Goal: Task Accomplishment & Management: Manage account settings

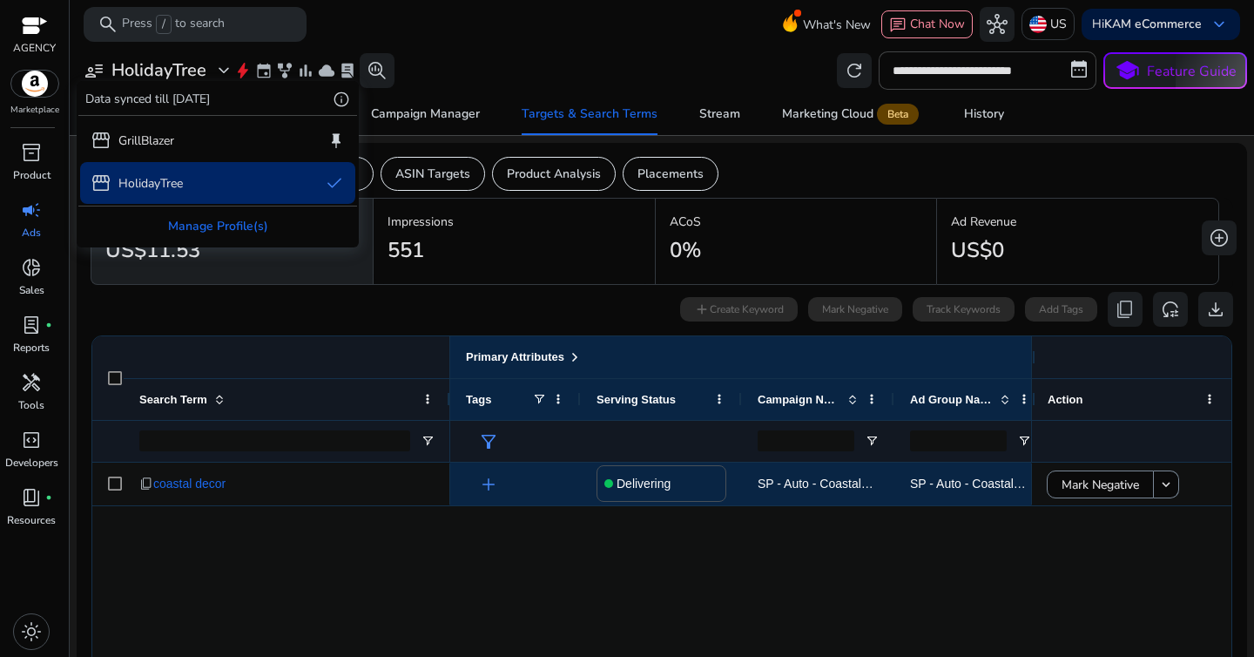
scroll to position [104, 0]
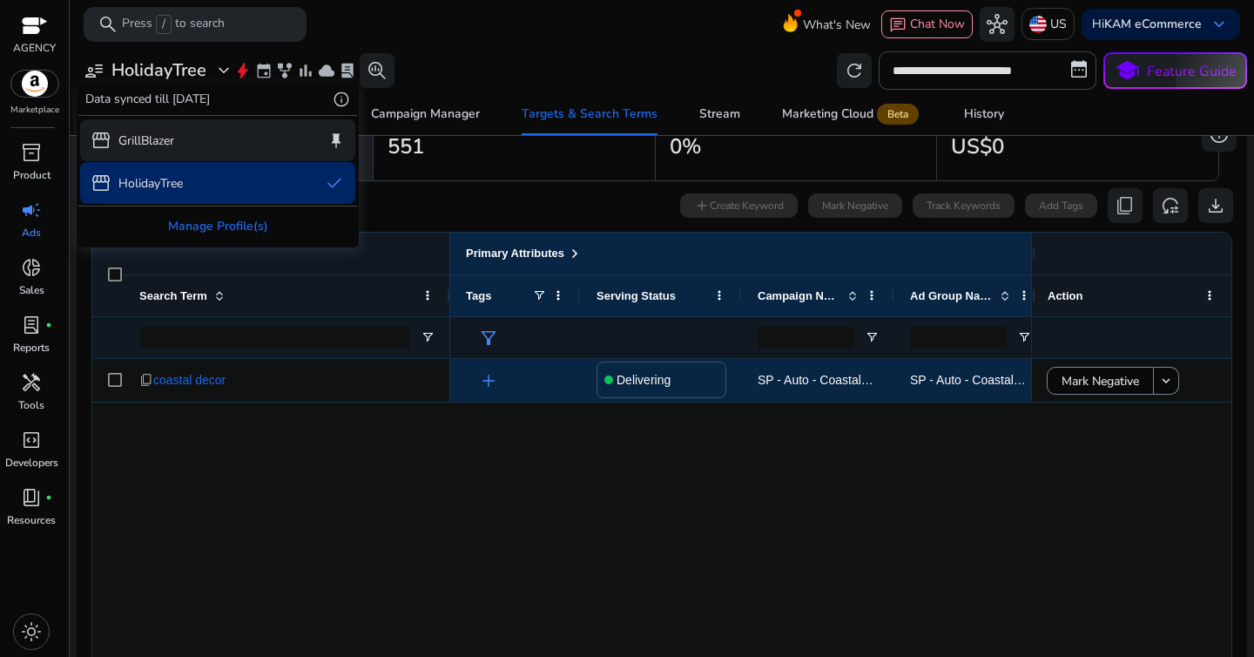
click at [179, 137] on div "storefront GrillBlazer keep" at bounding box center [217, 140] width 275 height 42
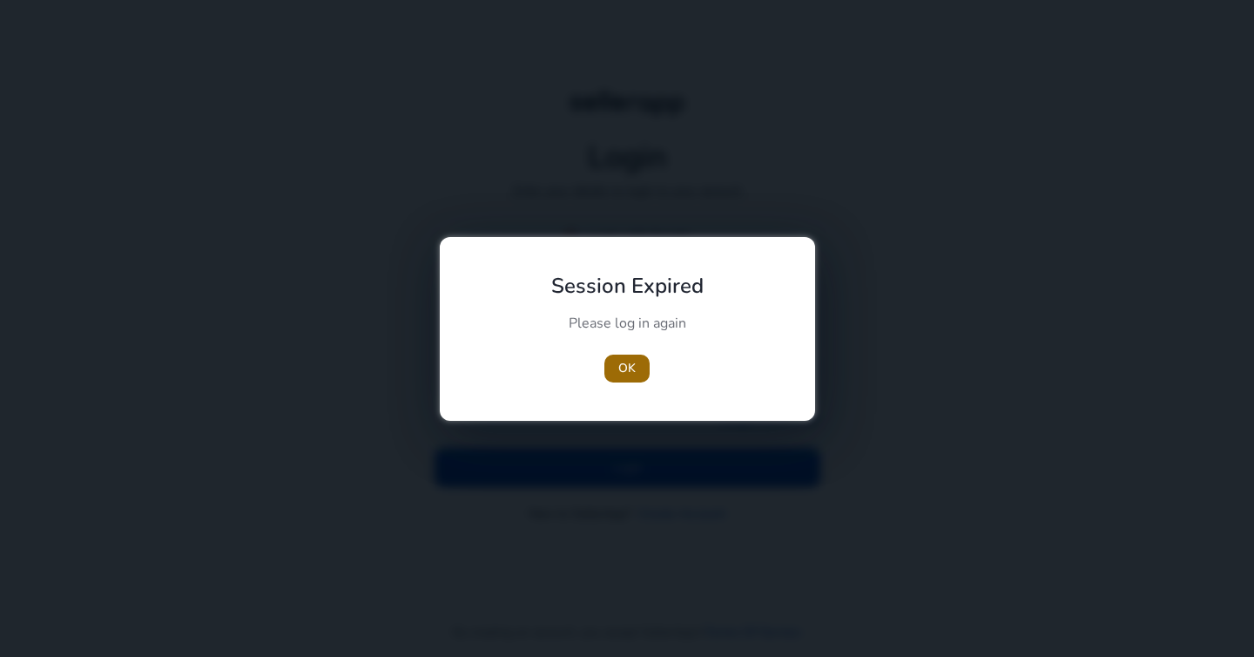
click at [621, 363] on span "OK" at bounding box center [626, 368] width 17 height 18
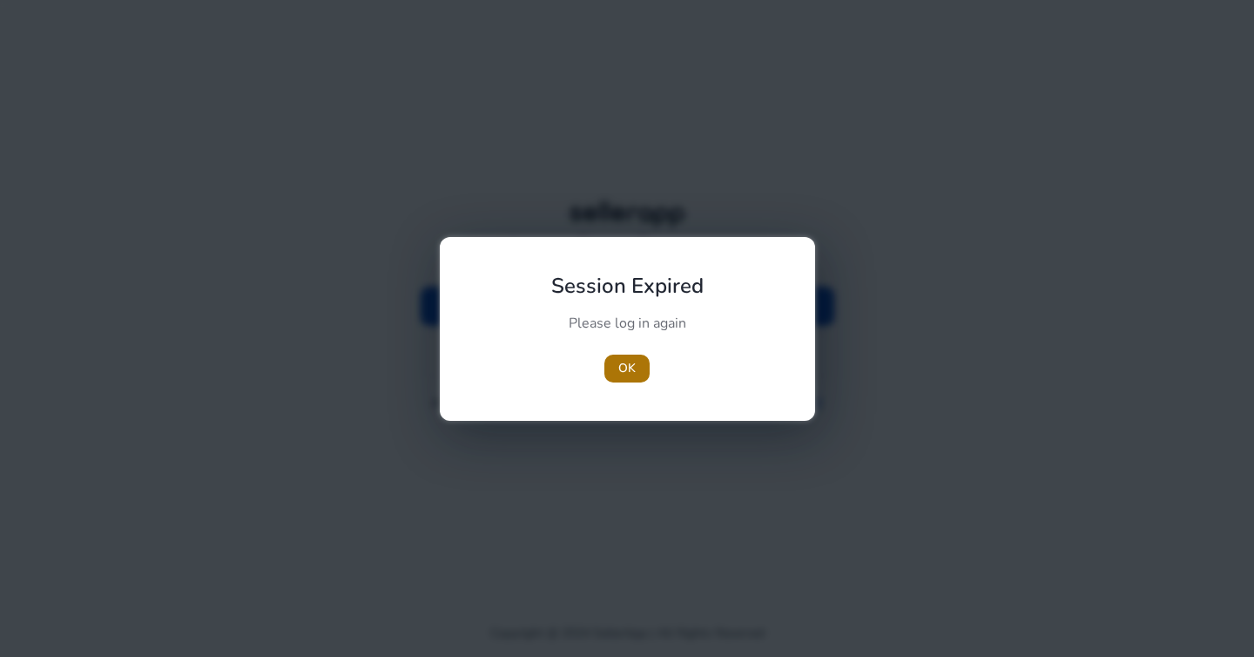
click at [627, 368] on span "OK" at bounding box center [626, 368] width 17 height 18
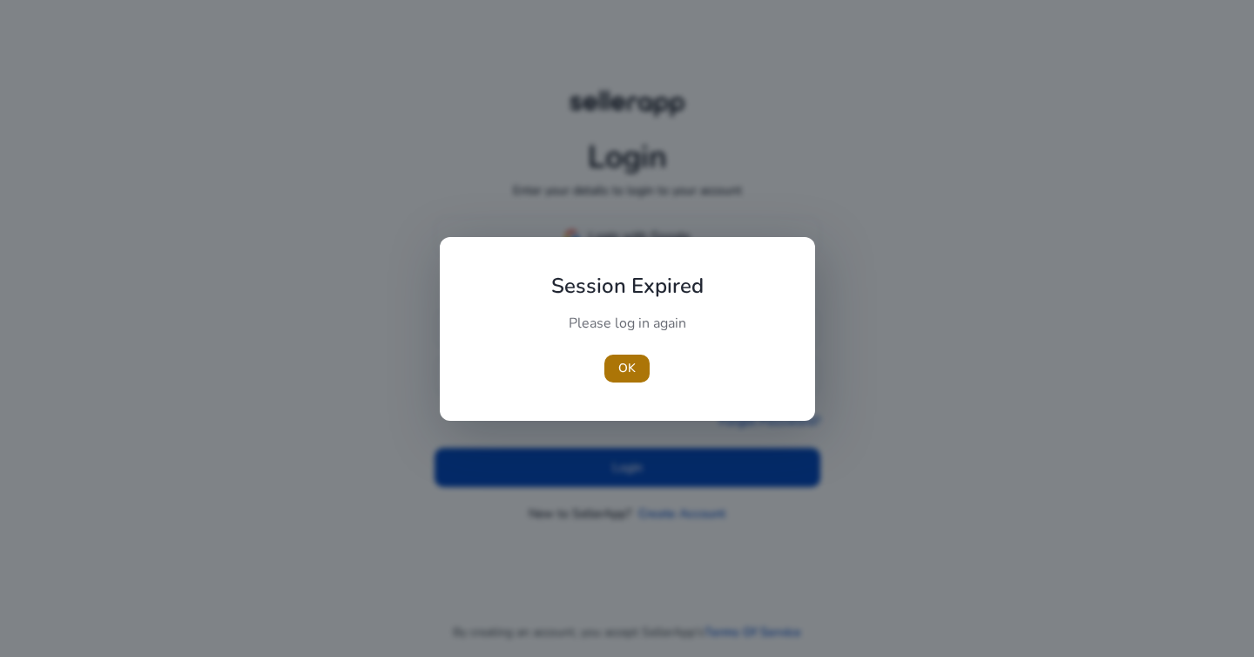
click at [638, 367] on span "button" at bounding box center [626, 369] width 45 height 42
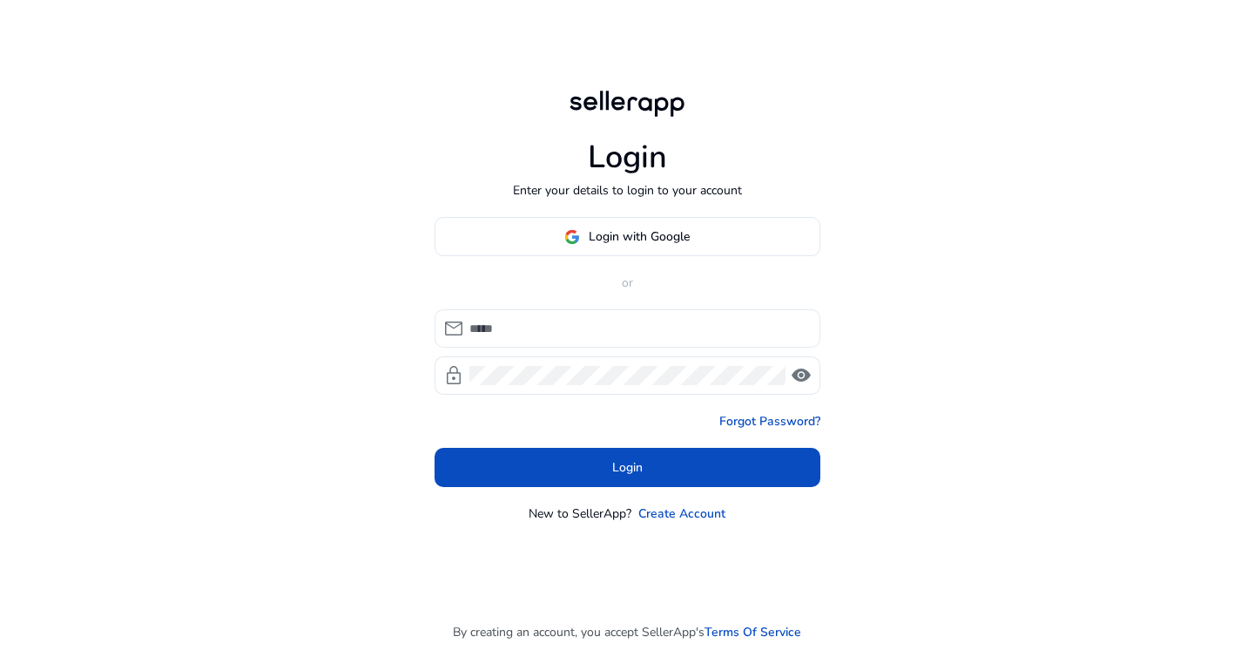
click at [589, 334] on input at bounding box center [637, 328] width 337 height 19
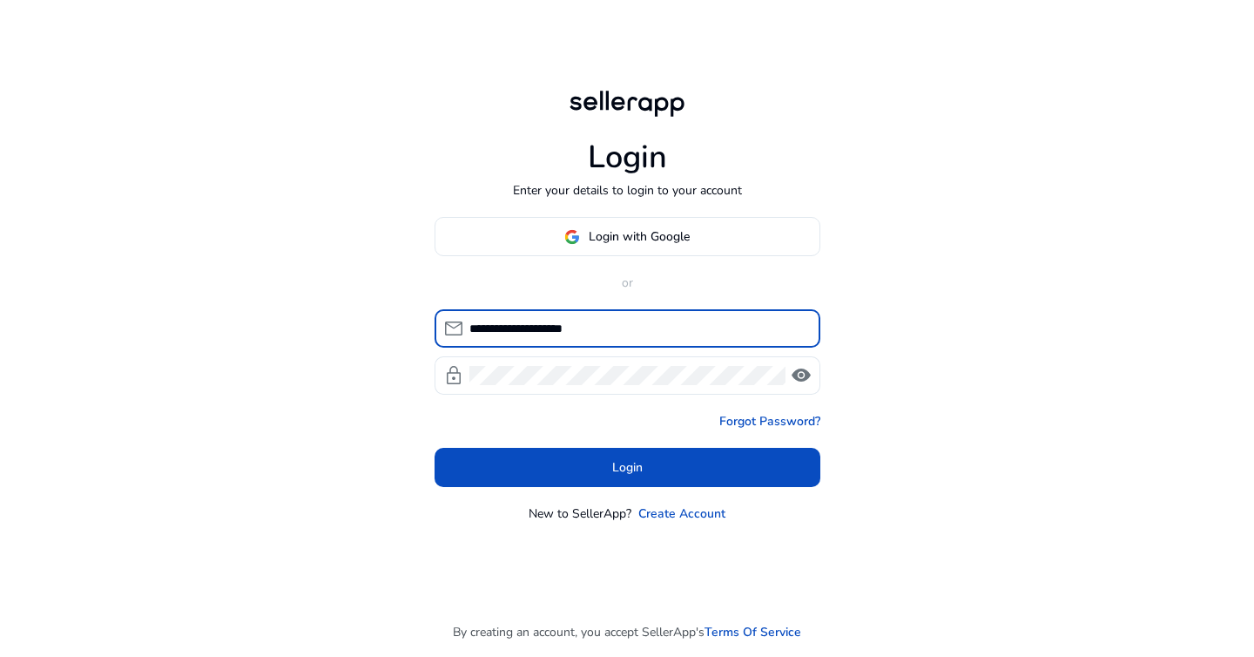
type input "**********"
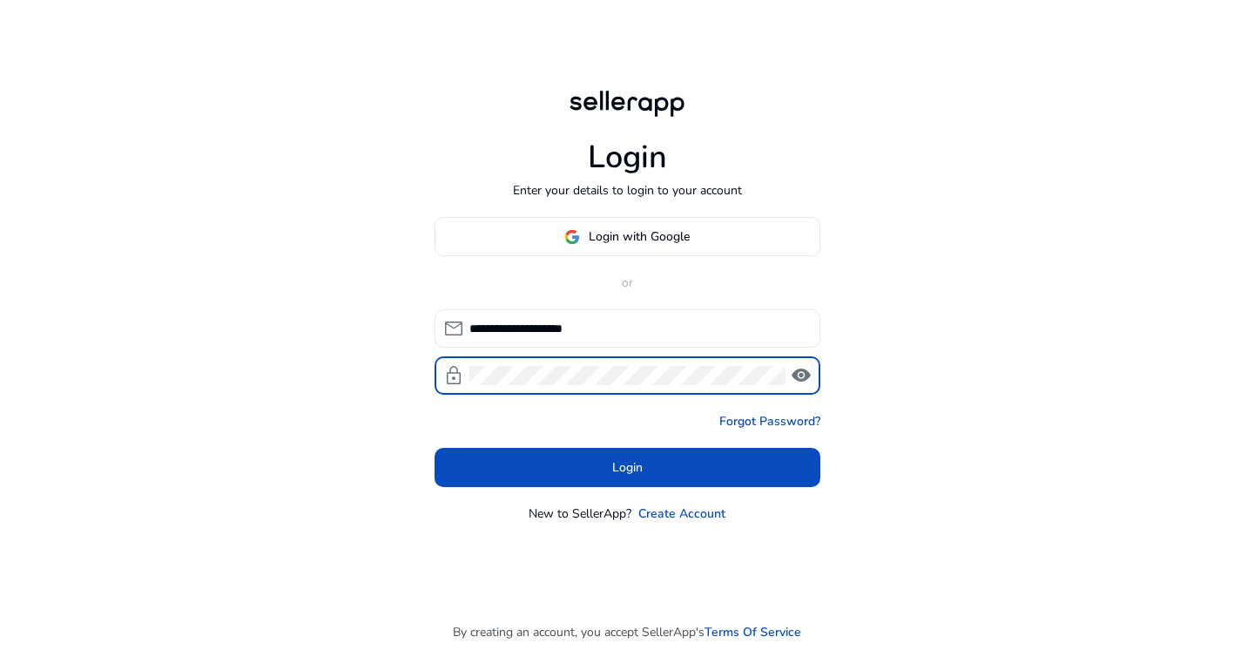
click button "Login" at bounding box center [628, 467] width 386 height 39
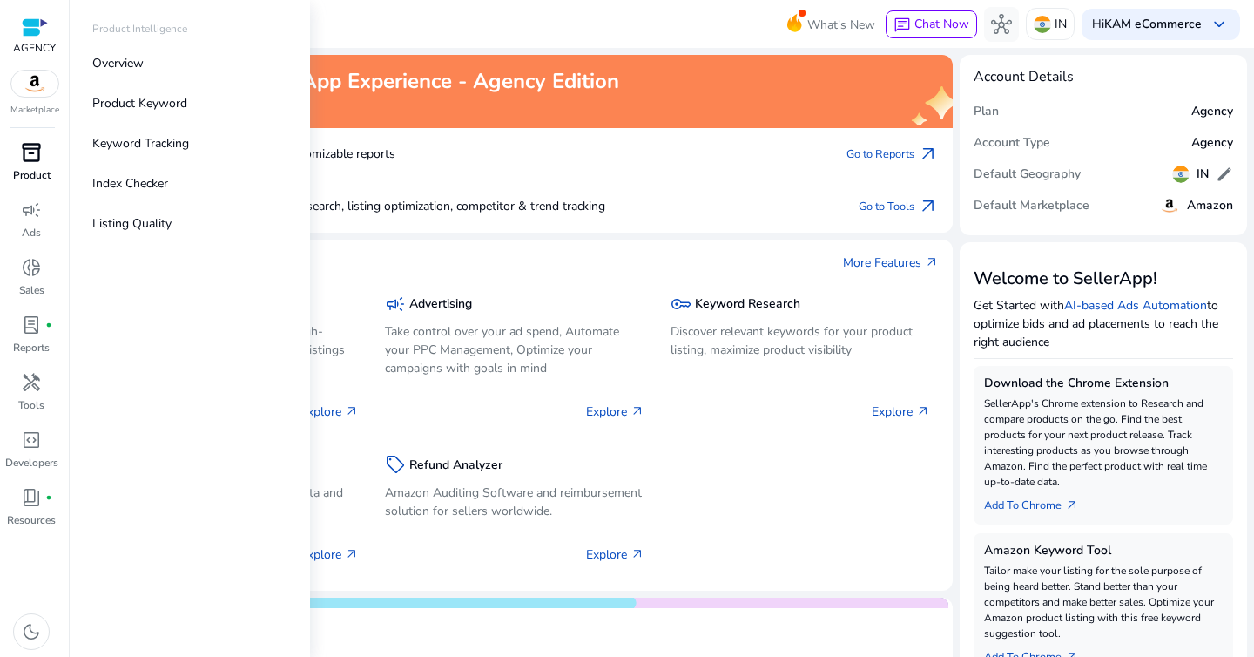
click at [29, 173] on p "Product" at bounding box center [31, 175] width 37 height 16
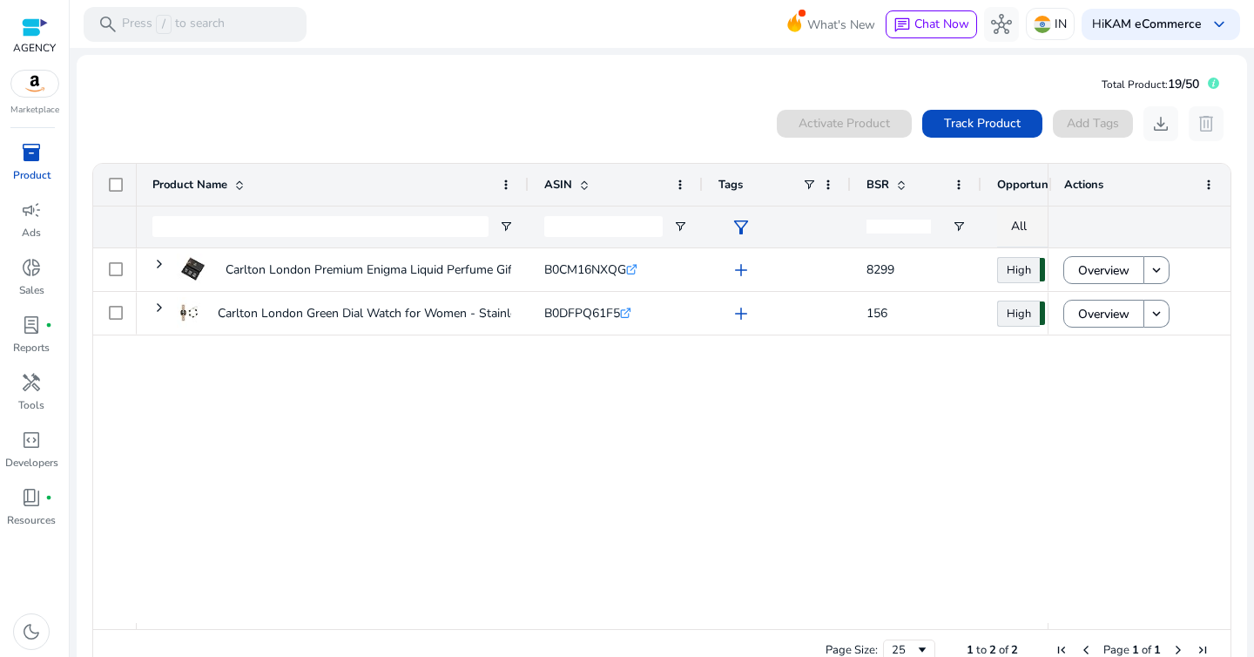
click at [1169, 87] on span "19/50" at bounding box center [1183, 84] width 31 height 17
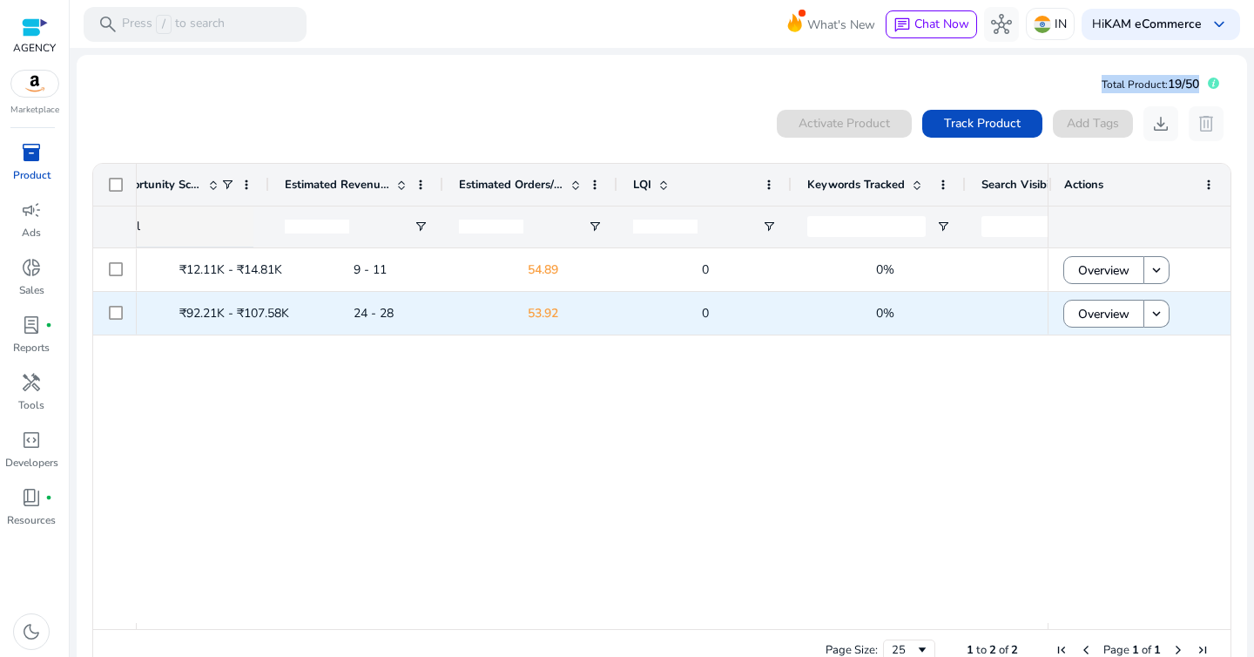
scroll to position [0, 992]
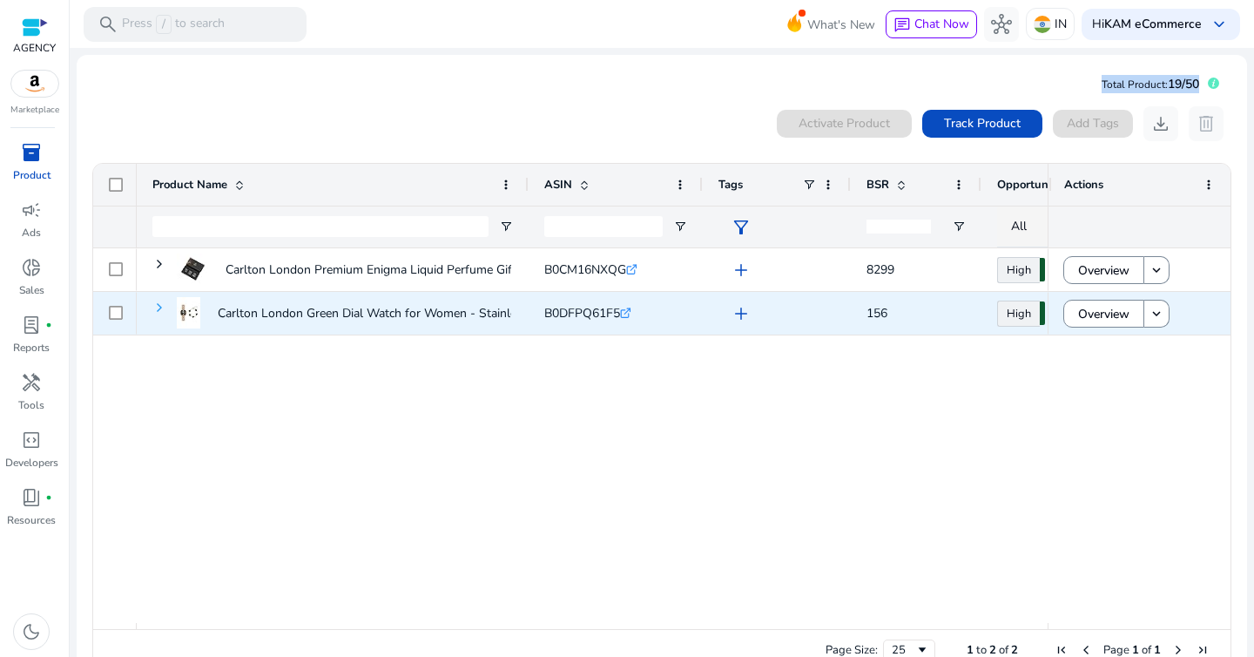
click at [156, 304] on span at bounding box center [159, 308] width 14 height 14
